Goal: Task Accomplishment & Management: Complete application form

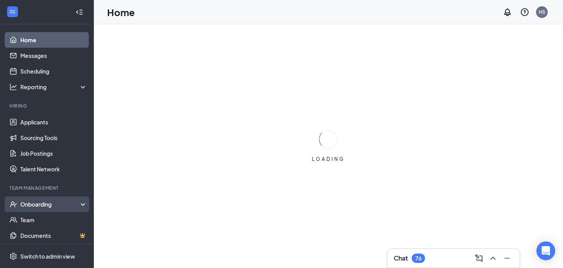
click at [83, 205] on icon at bounding box center [84, 205] width 6 height 0
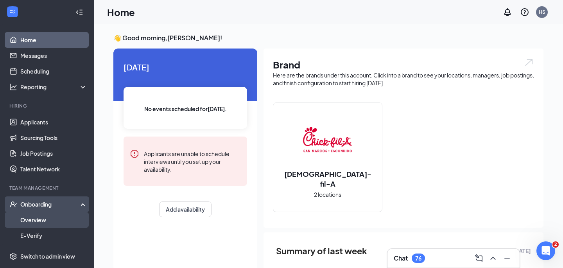
click at [54, 219] on link "Overview" at bounding box center [53, 220] width 67 height 16
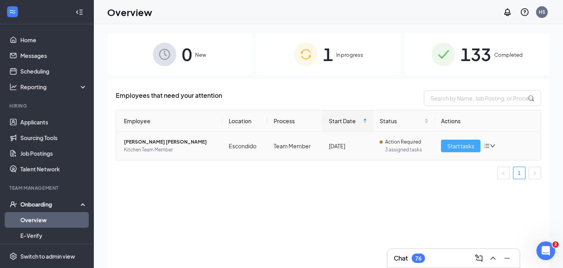
click at [471, 144] on span "Start tasks" at bounding box center [460, 146] width 27 height 9
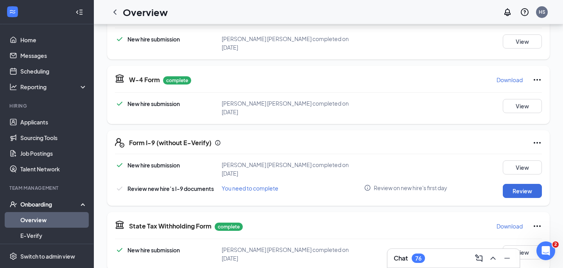
scroll to position [146, 0]
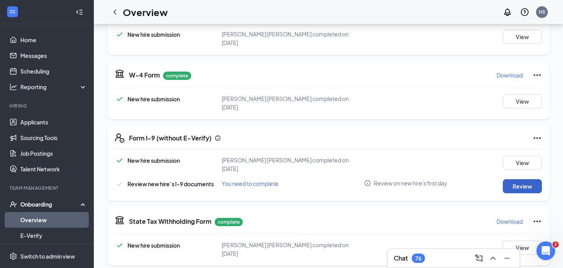
click at [525, 179] on button "Review" at bounding box center [522, 186] width 39 height 14
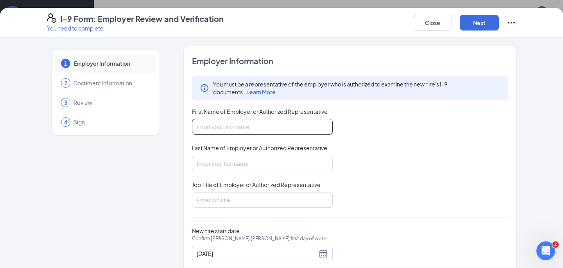
click at [278, 121] on input "First Name of Employer or Authorized Representative" at bounding box center [262, 127] width 141 height 16
type input "[PERSON_NAME]"
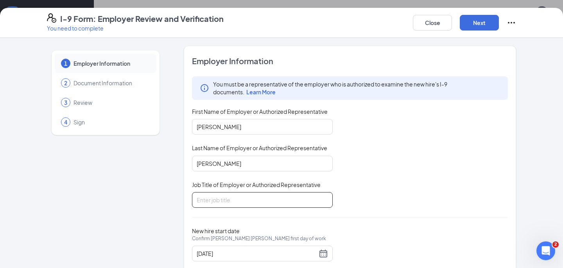
click at [249, 200] on input "Job Title of Employer or Authorized Representative" at bounding box center [262, 200] width 141 height 16
type input "HR Assistant"
click at [472, 21] on button "Next" at bounding box center [479, 23] width 39 height 16
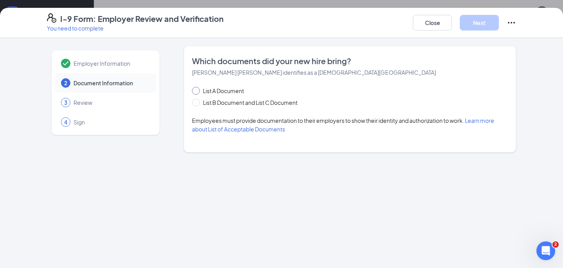
click at [197, 87] on input "List A Document" at bounding box center [194, 89] width 5 height 5
radio input "true"
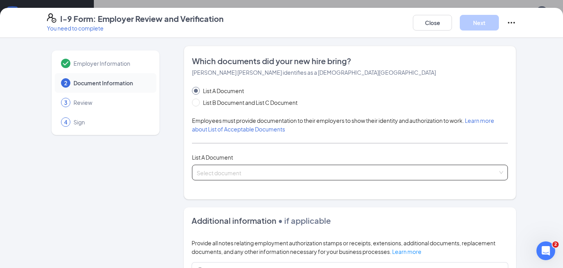
click at [230, 169] on input "search" at bounding box center [347, 171] width 301 height 12
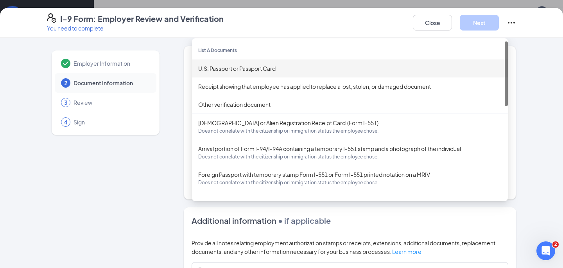
click at [245, 70] on div "U.S. Passport or Passport Card" at bounding box center [349, 68] width 303 height 9
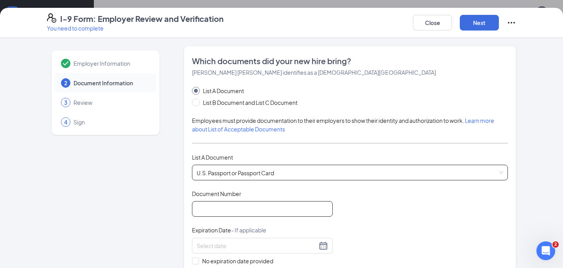
click at [228, 208] on input "Document Number" at bounding box center [262, 209] width 141 height 16
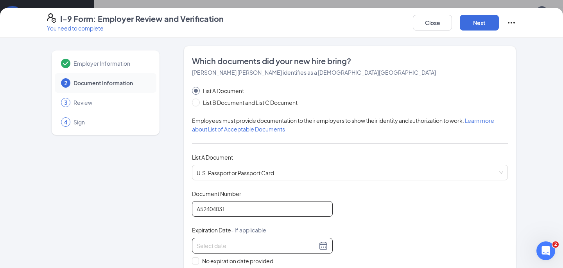
type input "A52404031"
click at [232, 243] on input at bounding box center [257, 245] width 120 height 9
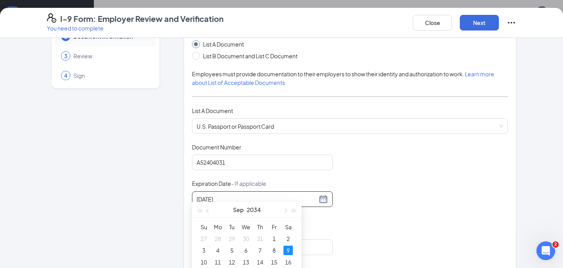
scroll to position [201, 0]
click at [288, 246] on div "9" at bounding box center [287, 247] width 9 height 9
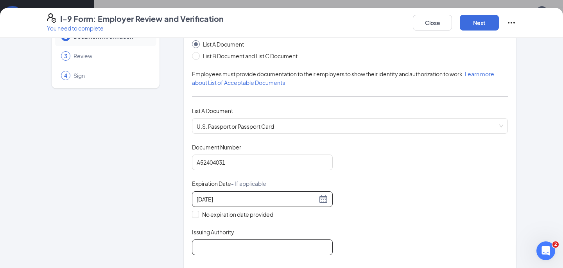
type input "[DATE]"
click at [282, 247] on input "Issuing Authority" at bounding box center [262, 247] width 141 height 16
type input "[GEOGRAPHIC_DATA]"
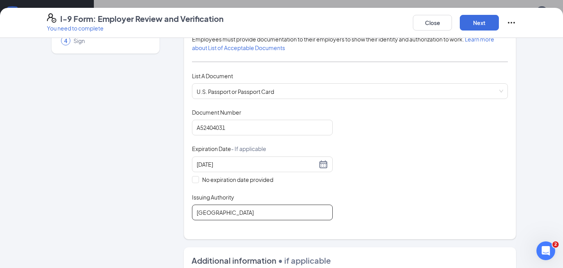
scroll to position [45, 0]
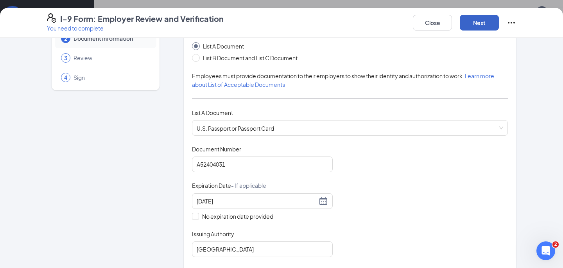
click at [469, 29] on button "Next" at bounding box center [479, 23] width 39 height 16
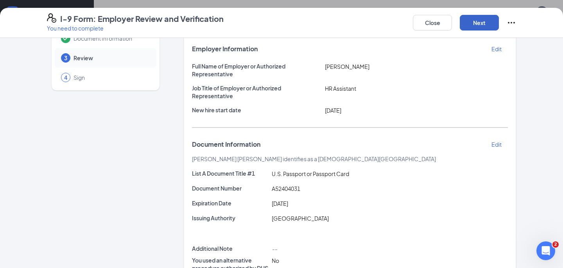
click at [479, 23] on button "Next" at bounding box center [479, 23] width 39 height 16
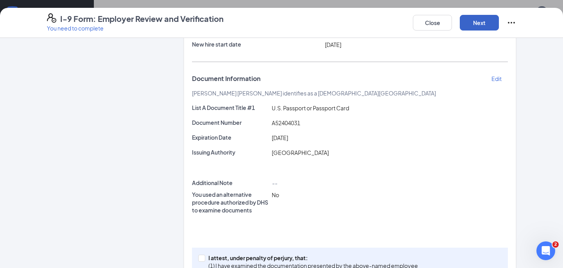
scroll to position [163, 0]
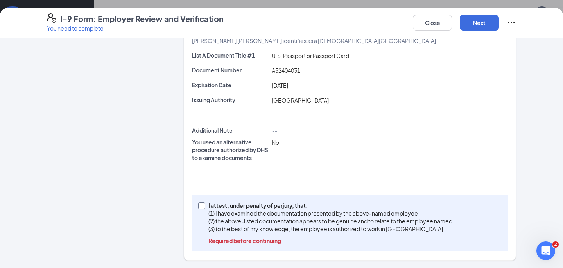
click at [200, 204] on input "I attest, under penalty of [PERSON_NAME], that: (1) I have examined the documen…" at bounding box center [200, 204] width 5 height 5
checkbox input "true"
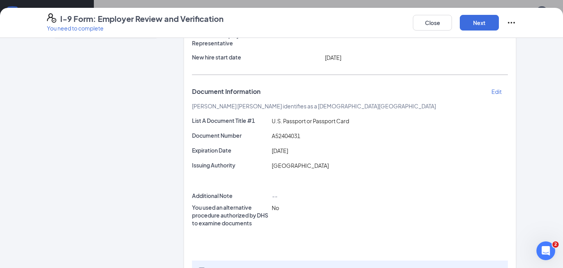
scroll to position [0, 0]
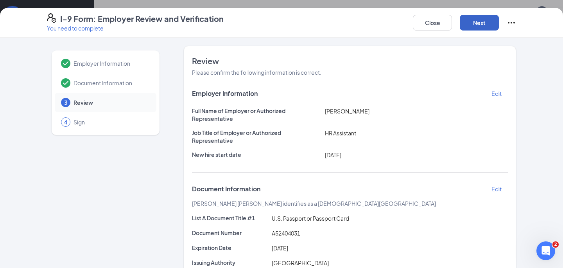
click at [478, 23] on button "Next" at bounding box center [479, 23] width 39 height 16
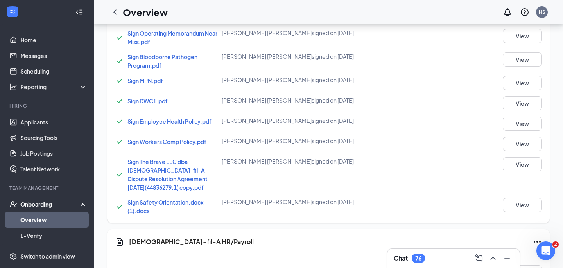
scroll to position [814, 0]
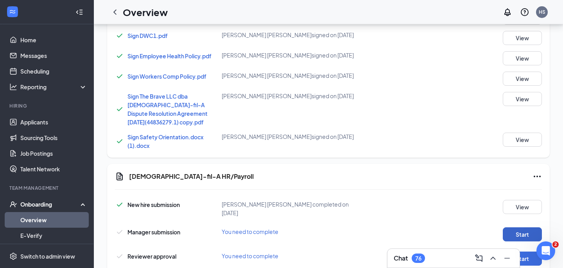
click at [512, 227] on button "Start" at bounding box center [522, 234] width 39 height 14
click at [523, 251] on button "Start" at bounding box center [522, 258] width 39 height 14
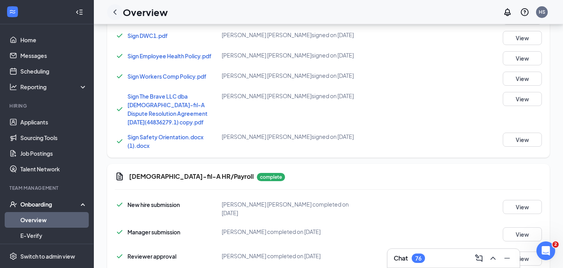
click at [115, 11] on icon "ChevronLeft" at bounding box center [114, 11] width 3 height 5
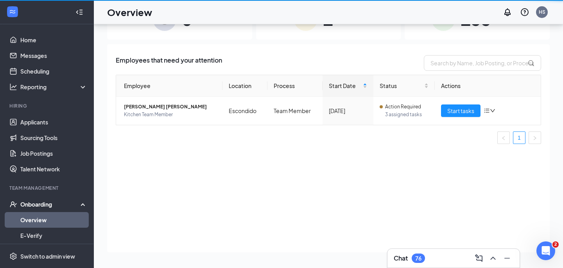
scroll to position [35, 0]
